Goal: Information Seeking & Learning: Check status

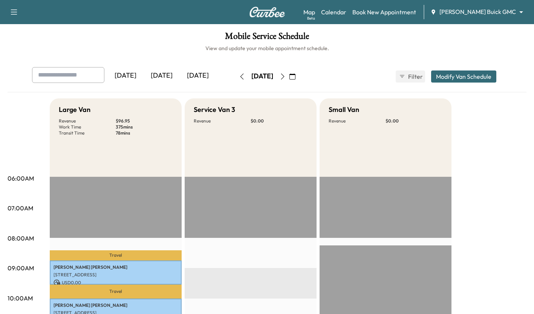
click at [207, 74] on div "[DATE]" at bounding box center [198, 75] width 36 height 17
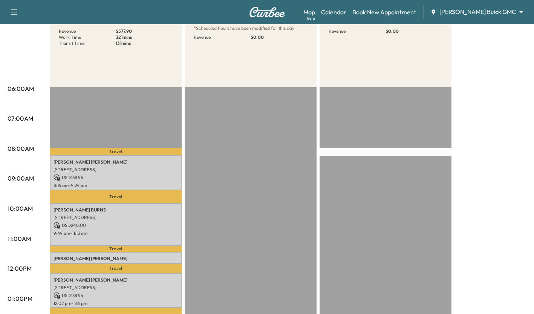
scroll to position [89, 0]
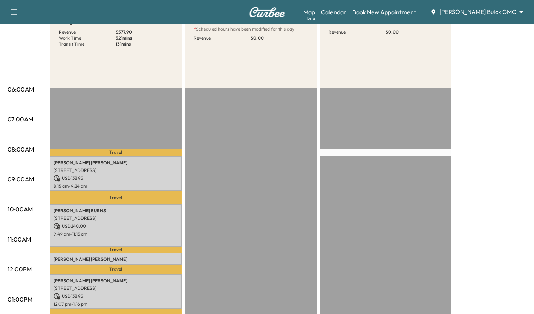
click at [107, 179] on p "USD 138.95" at bounding box center [116, 178] width 124 height 7
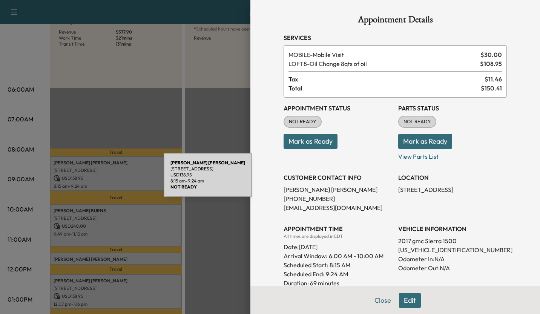
click at [41, 127] on div at bounding box center [270, 157] width 540 height 314
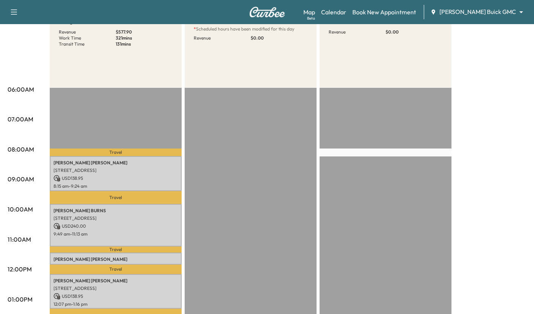
click at [121, 231] on p "9:49 am - 11:13 am" at bounding box center [116, 234] width 124 height 6
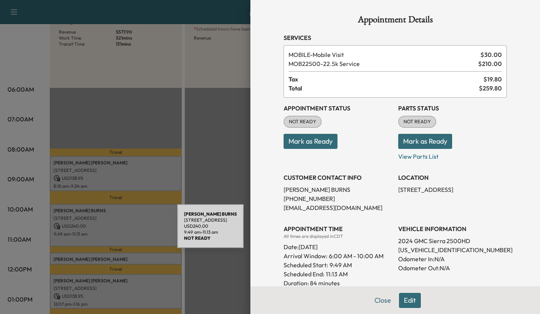
click at [40, 120] on div at bounding box center [270, 157] width 540 height 314
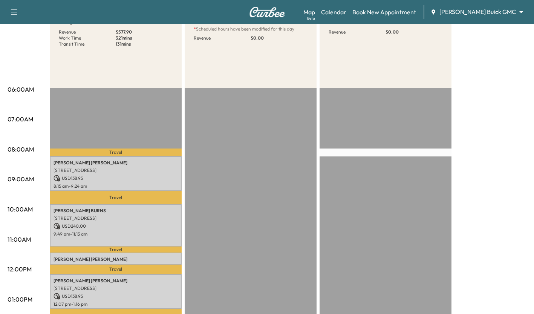
click at [143, 186] on p "8:15 am - 9:24 am" at bounding box center [116, 186] width 124 height 6
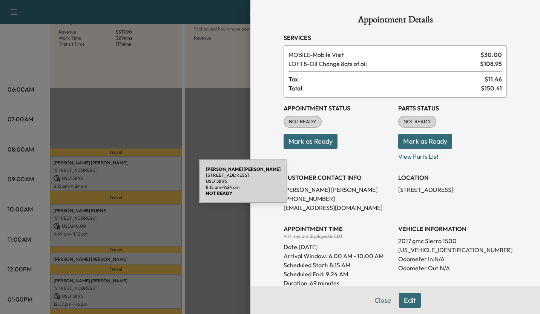
click at [46, 119] on div at bounding box center [270, 157] width 540 height 314
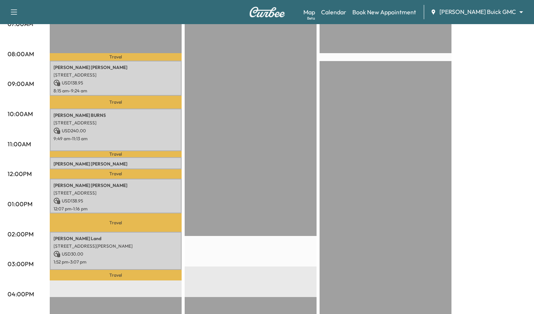
scroll to position [187, 0]
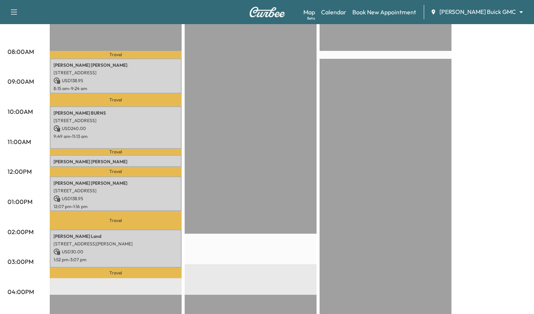
click at [81, 167] on p "Travel" at bounding box center [116, 171] width 132 height 9
click at [72, 160] on p "[PERSON_NAME]" at bounding box center [116, 162] width 124 height 6
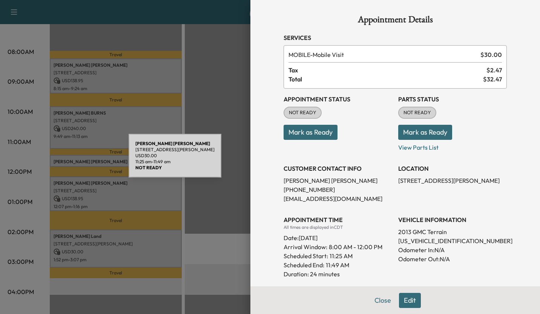
click at [23, 150] on div at bounding box center [270, 157] width 540 height 314
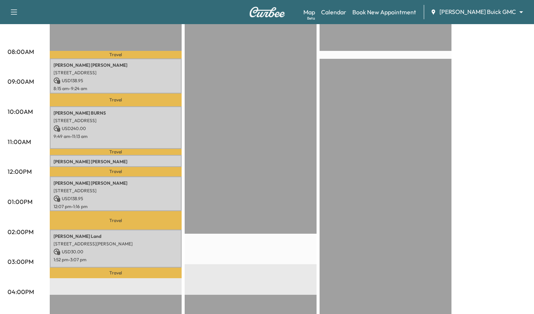
click at [149, 188] on p "[STREET_ADDRESS]" at bounding box center [116, 191] width 124 height 6
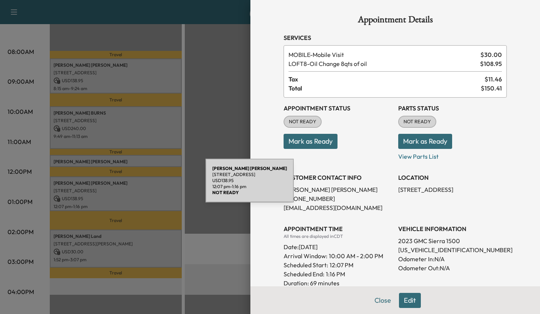
click at [92, 244] on div at bounding box center [270, 157] width 540 height 314
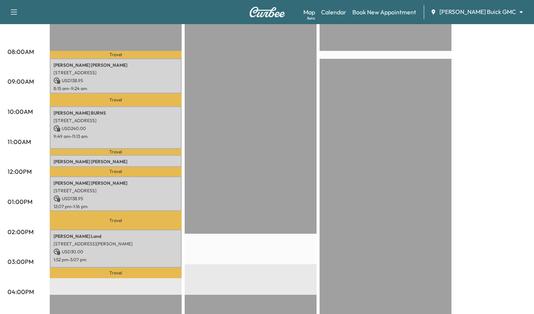
click at [110, 250] on p "USD 30.00" at bounding box center [116, 251] width 124 height 7
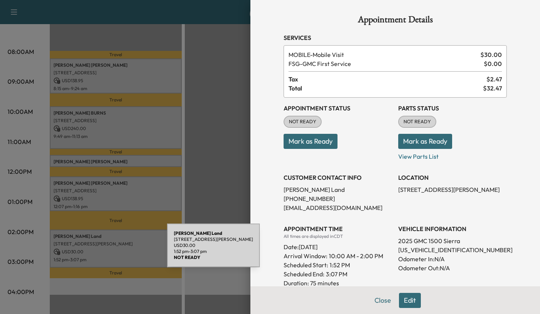
click at [94, 256] on div at bounding box center [270, 157] width 540 height 314
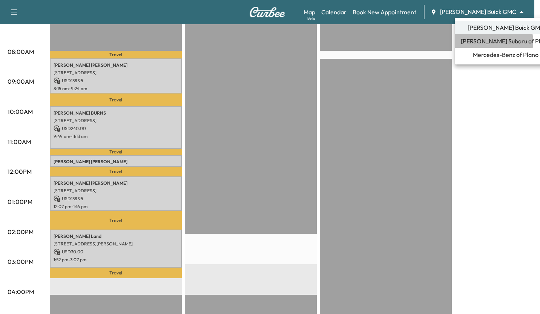
click at [492, 41] on span "[PERSON_NAME] Subaru of Plano" at bounding box center [506, 41] width 90 height 9
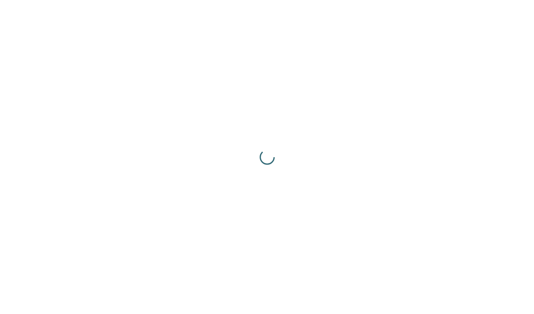
scroll to position [0, 0]
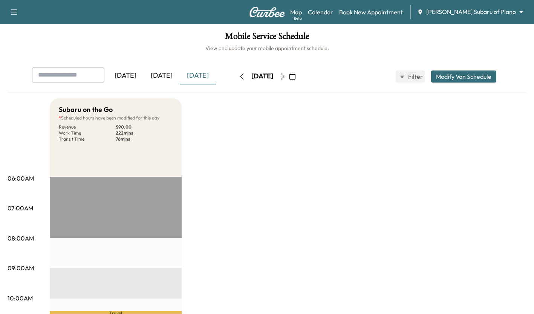
click at [158, 73] on div "[DATE]" at bounding box center [162, 75] width 36 height 17
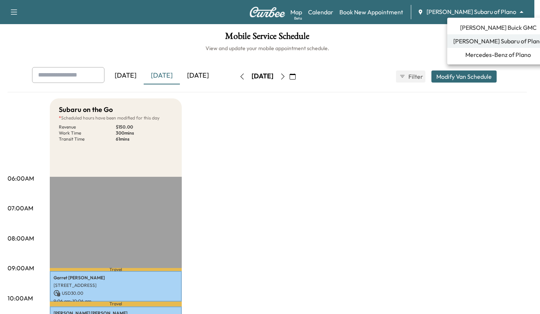
click at [505, 11] on body "Support Log Out Map Beta Calendar Book New Appointment [PERSON_NAME] Subaru of …" at bounding box center [270, 157] width 540 height 314
click at [505, 55] on span "Mercedes-Benz of Plano" at bounding box center [498, 54] width 66 height 9
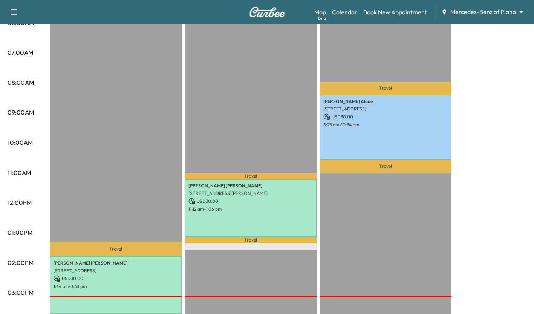
scroll to position [156, 0]
click at [480, 14] on body "Support Log Out Map Beta Calendar Book New Appointment Mercedes-Benz of Plano *…" at bounding box center [267, 1] width 534 height 314
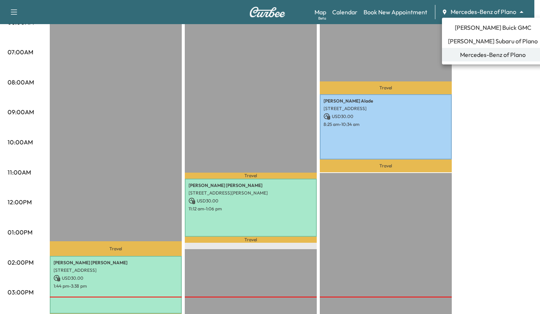
click at [468, 30] on span "[PERSON_NAME] Buick GMC" at bounding box center [493, 27] width 77 height 9
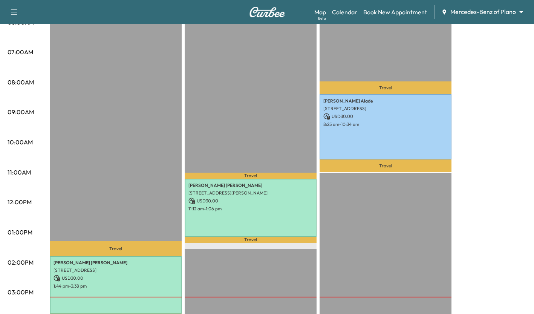
scroll to position [0, 0]
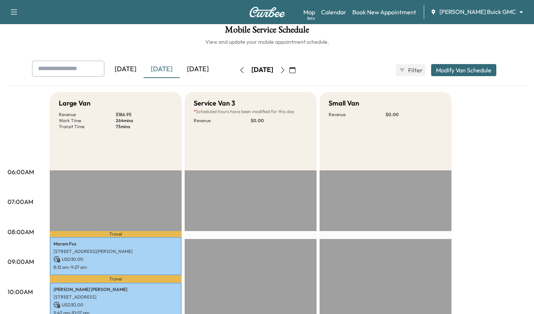
scroll to position [5, 0]
